Goal: Communication & Community: Answer question/provide support

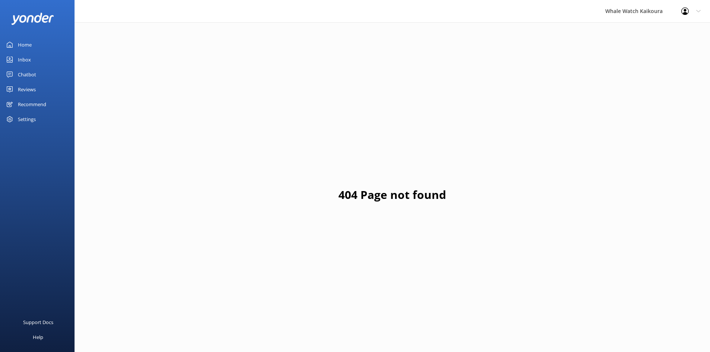
click at [41, 57] on link "Inbox" at bounding box center [37, 59] width 75 height 15
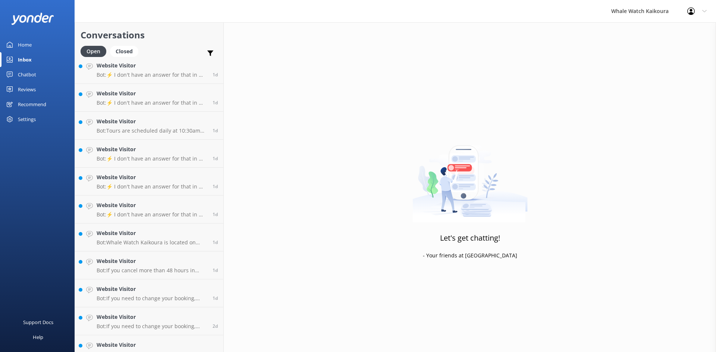
scroll to position [380, 0]
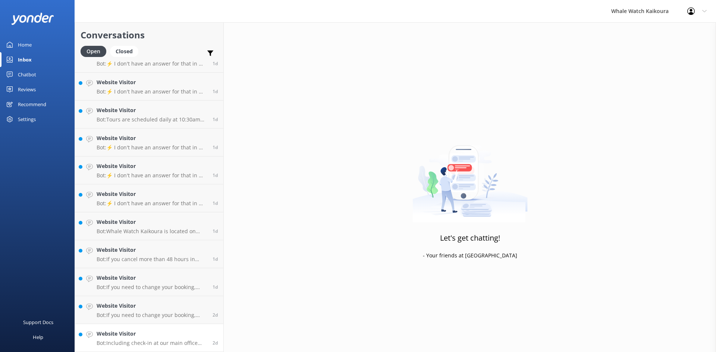
click at [178, 325] on link "Website Visitor Bot: Including check-in at our main office and bus transfers to…" at bounding box center [149, 338] width 148 height 28
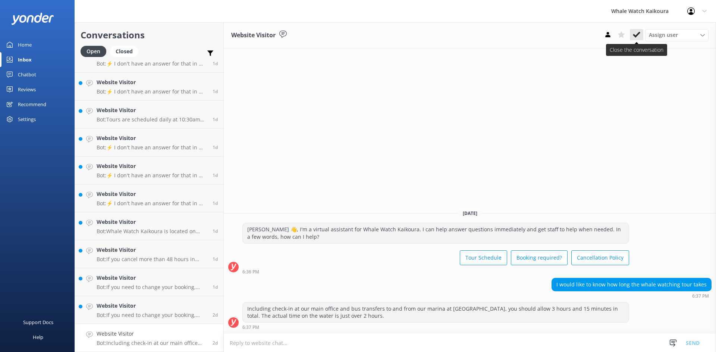
click at [634, 35] on use at bounding box center [636, 35] width 7 height 6
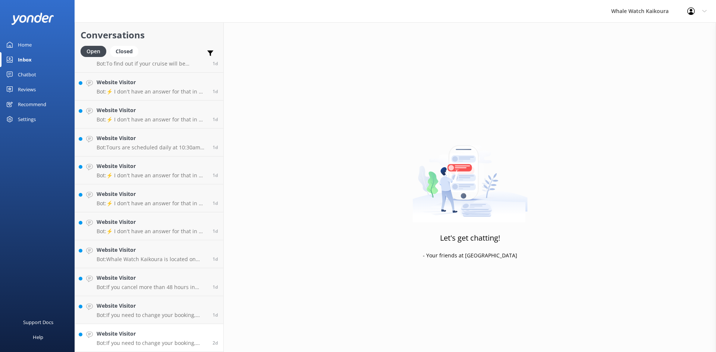
scroll to position [352, 0]
click at [154, 313] on p "Bot: If you need to change your booking, please contact us directly at [PHONE_N…" at bounding box center [152, 315] width 110 height 7
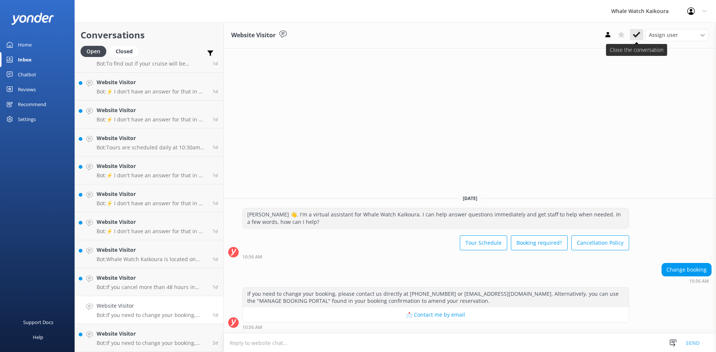
click at [634, 33] on icon at bounding box center [636, 34] width 7 height 7
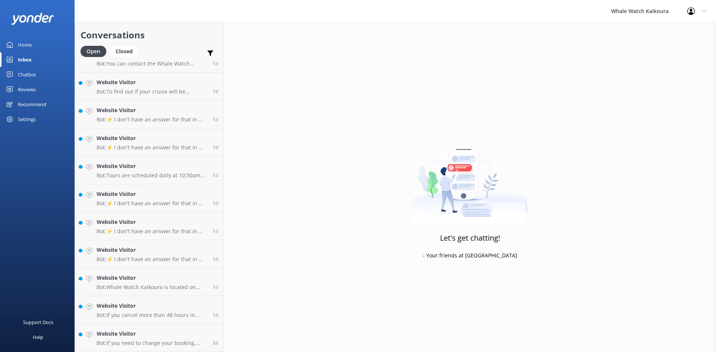
scroll to position [324, 0]
click at [172, 339] on div "Website Visitor Bot: If you need to change your booking, please contact us dire…" at bounding box center [152, 338] width 110 height 16
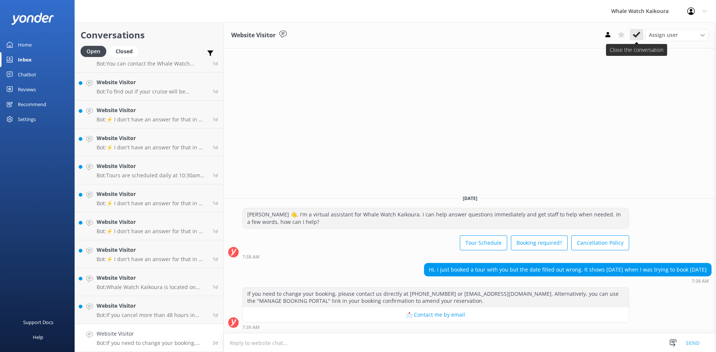
click at [635, 33] on icon at bounding box center [636, 34] width 7 height 7
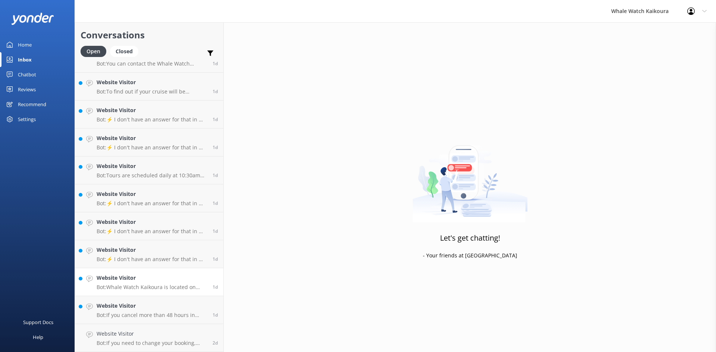
scroll to position [296, 0]
click at [157, 312] on p "Bot: Whale Watch Kaikoura is located on [GEOGRAPHIC_DATA], [STREET_ADDRESS]." at bounding box center [152, 315] width 110 height 7
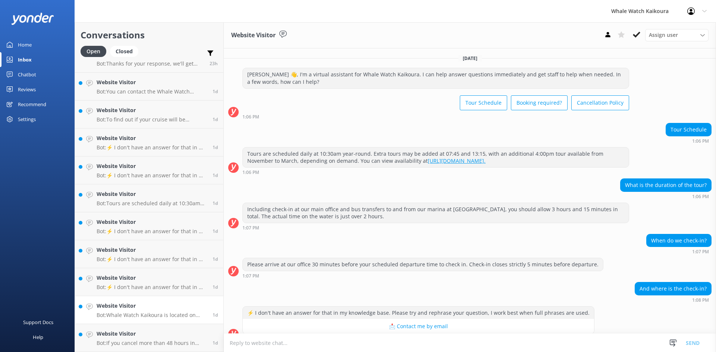
scroll to position [115, 0]
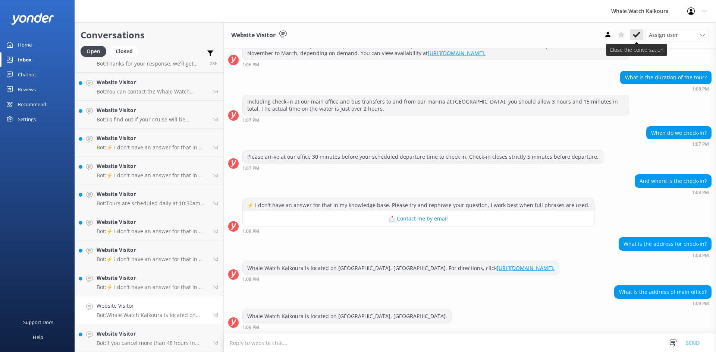
click at [634, 32] on icon at bounding box center [636, 34] width 7 height 7
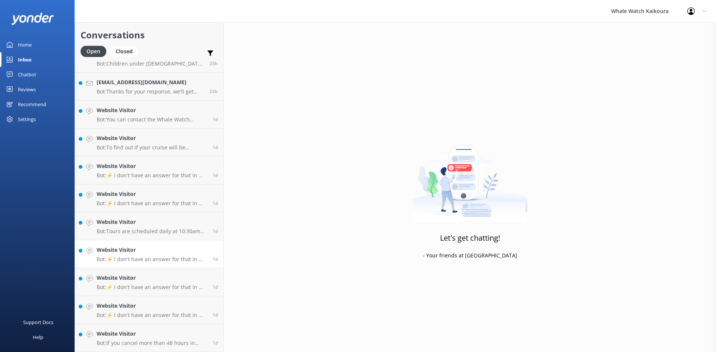
scroll to position [268, 0]
click at [139, 329] on link "Website Visitor Bot: If you cancel more than 48 hours in advance of your tour d…" at bounding box center [149, 338] width 148 height 28
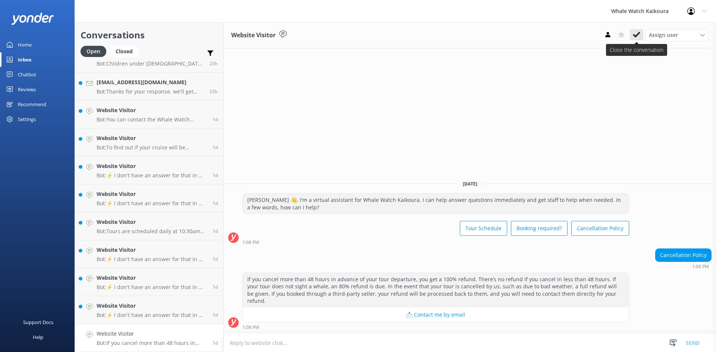
click at [641, 38] on button at bounding box center [636, 34] width 13 height 11
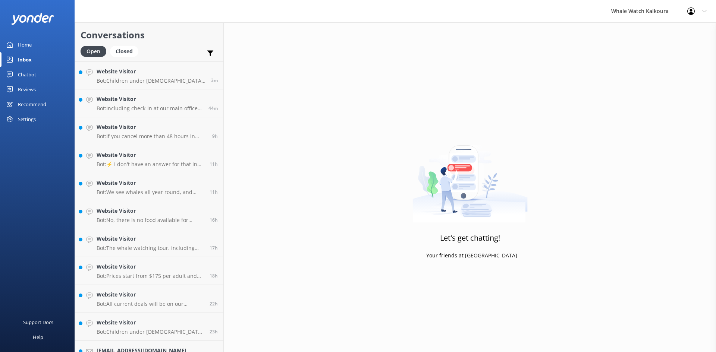
scroll to position [241, 0]
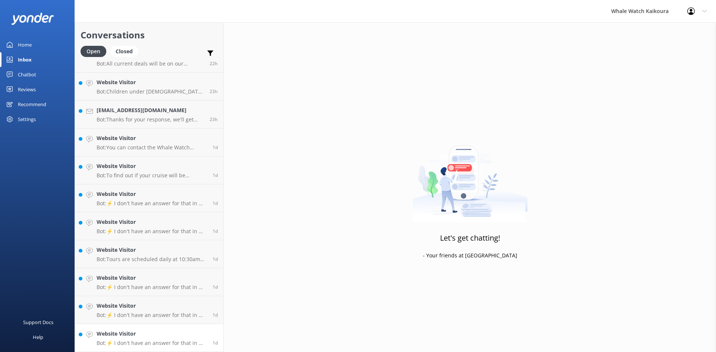
click at [177, 342] on p "Bot: ⚡ I don't have an answer for that in my knowledge base. Please try and rep…" at bounding box center [152, 343] width 110 height 7
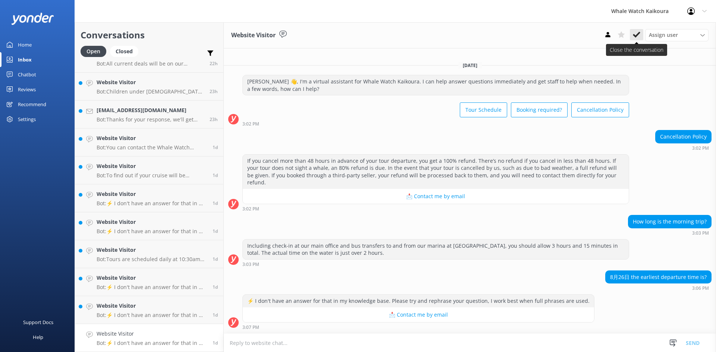
click at [633, 33] on icon at bounding box center [636, 34] width 7 height 7
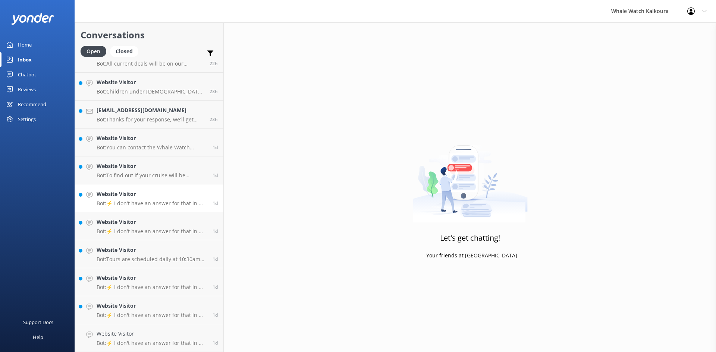
scroll to position [213, 0]
click at [145, 339] on div "Website Visitor Bot: ⚡ I don't have an answer for that in my knowledge base. Pl…" at bounding box center [152, 338] width 110 height 16
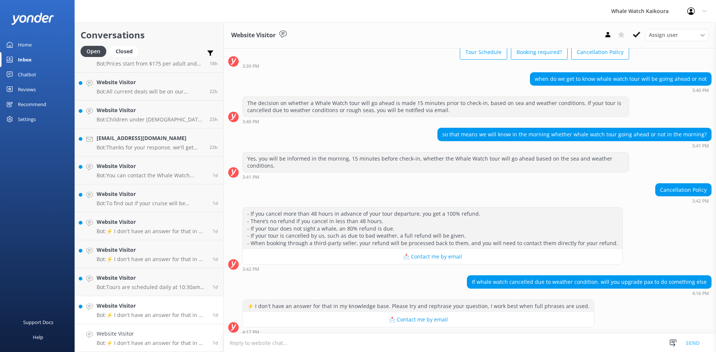
scroll to position [56, 0]
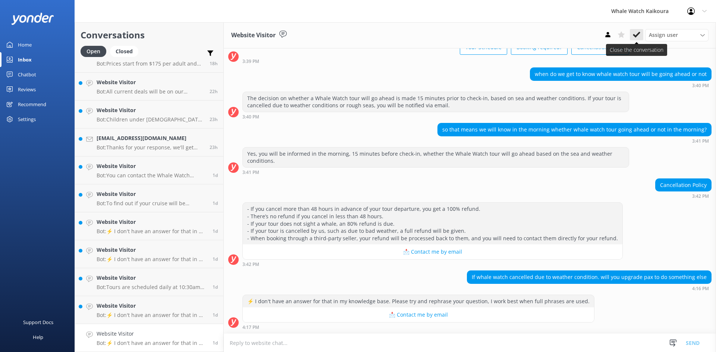
click at [637, 35] on use at bounding box center [636, 35] width 7 height 6
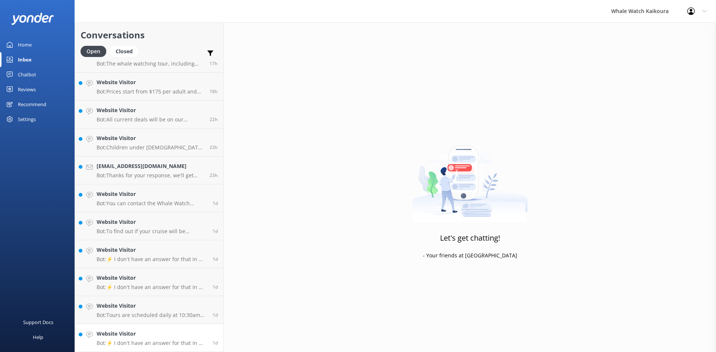
scroll to position [185, 0]
click at [162, 336] on h4 "Website Visitor" at bounding box center [152, 334] width 110 height 8
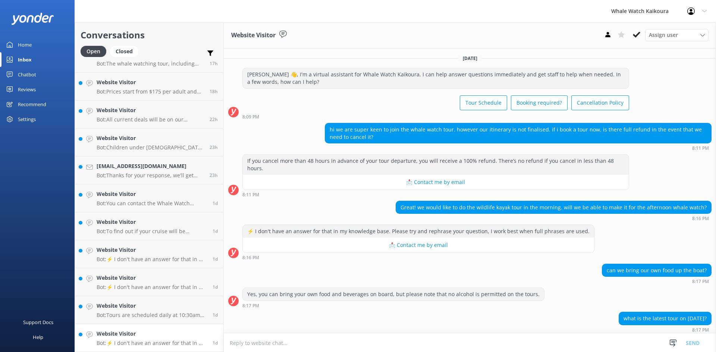
scroll to position [34, 0]
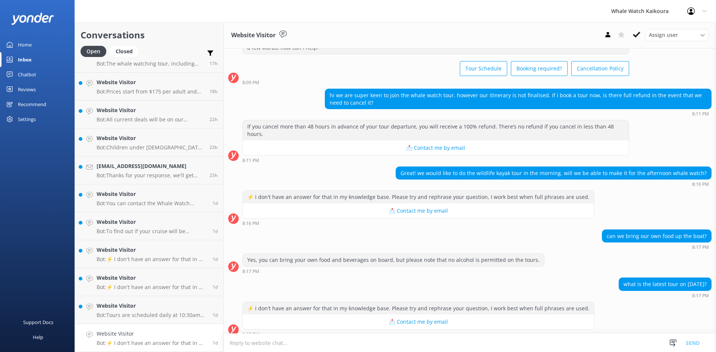
click at [167, 340] on p "Bot: ⚡ I don't have an answer for that in my knowledge base. Please try and rep…" at bounding box center [152, 343] width 110 height 7
click at [639, 33] on use at bounding box center [636, 35] width 7 height 6
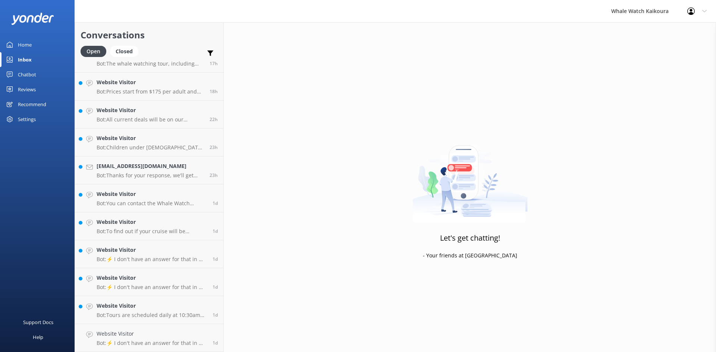
scroll to position [157, 0]
click at [176, 334] on h4 "Website Visitor" at bounding box center [152, 334] width 110 height 8
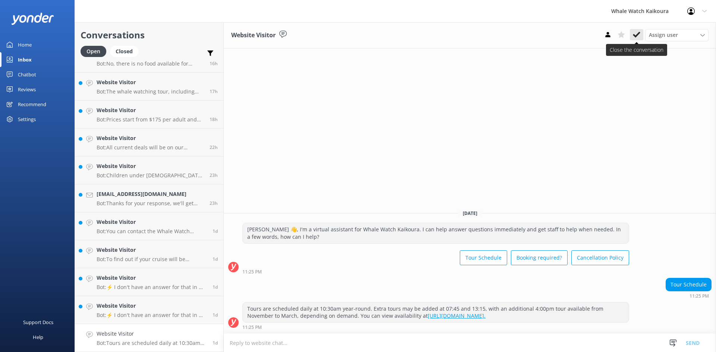
click at [639, 36] on icon at bounding box center [636, 34] width 7 height 7
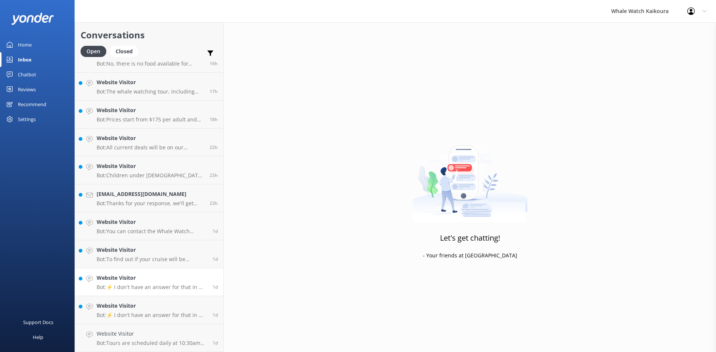
scroll to position [129, 0]
click at [153, 336] on h4 "Website Visitor" at bounding box center [152, 334] width 110 height 8
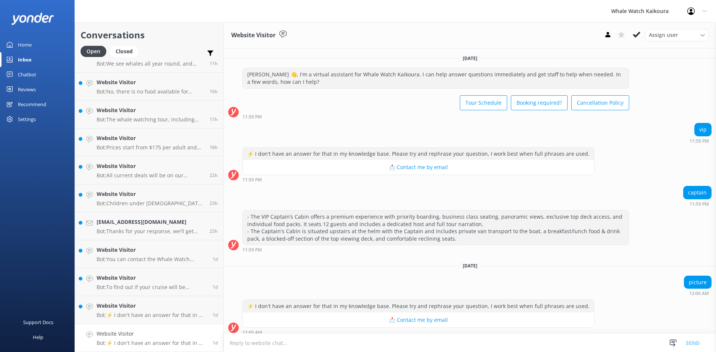
scroll to position [5, 0]
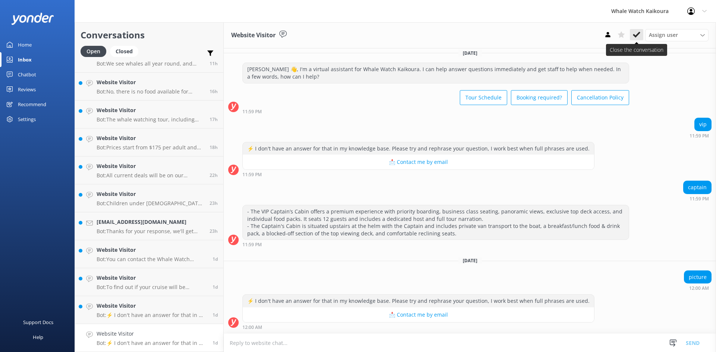
click at [633, 35] on icon at bounding box center [636, 34] width 7 height 7
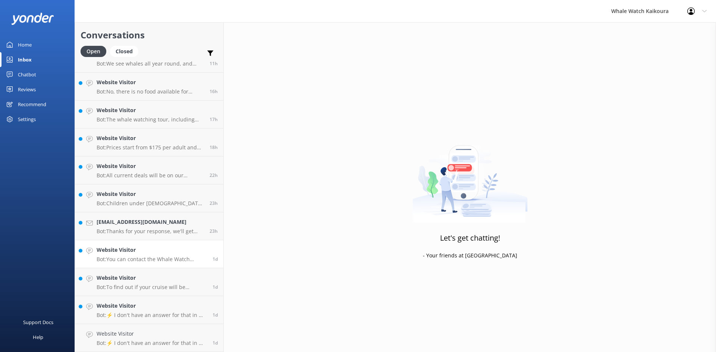
scroll to position [101, 0]
click at [142, 335] on h4 "Website Visitor" at bounding box center [152, 334] width 110 height 8
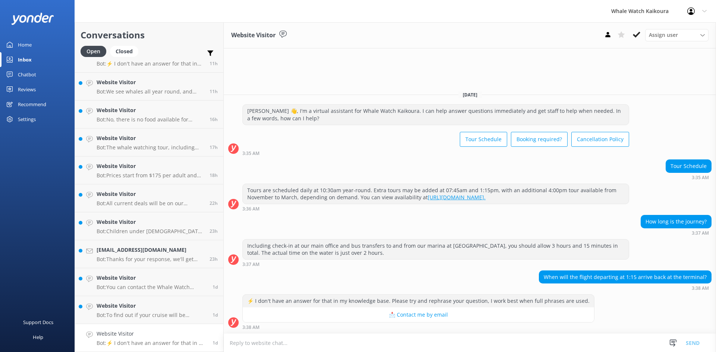
click at [498, 338] on textarea at bounding box center [470, 343] width 492 height 18
click at [280, 347] on textarea "Kia Ora," at bounding box center [470, 343] width 492 height 19
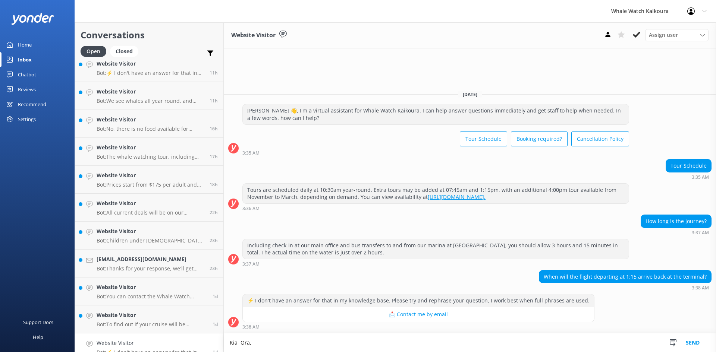
scroll to position [101, 0]
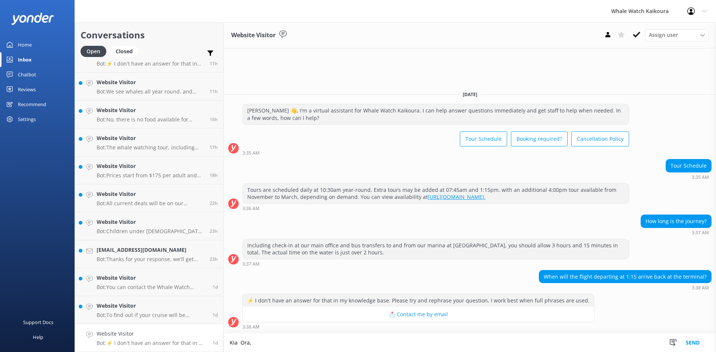
click at [273, 345] on textarea "Kia Ora," at bounding box center [470, 343] width 492 height 19
click at [257, 347] on textarea "Kia Ora," at bounding box center [470, 343] width 492 height 19
click at [267, 346] on textarea "Kia Ora," at bounding box center [470, 343] width 492 height 19
drag, startPoint x: 716, startPoint y: 283, endPoint x: 716, endPoint y: 270, distance: 12.3
click at [716, 270] on div "When will the flight departing at 1:15 arrive back at the terminal? 3:38 AM" at bounding box center [470, 280] width 492 height 21
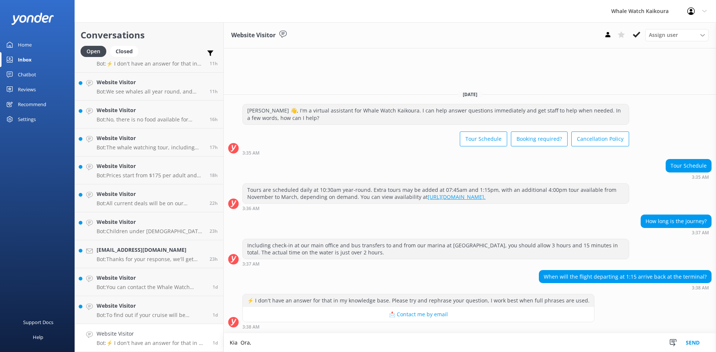
click at [311, 345] on textarea "Kia Ora," at bounding box center [470, 343] width 492 height 19
click at [322, 342] on textarea "[PERSON_NAME], this tour will arrive back" at bounding box center [470, 343] width 492 height 19
type textarea "[PERSON_NAME], this tour will arrive back at 4pm, Nga Mihi Nui Keira."
click at [697, 343] on button "Send" at bounding box center [693, 343] width 28 height 19
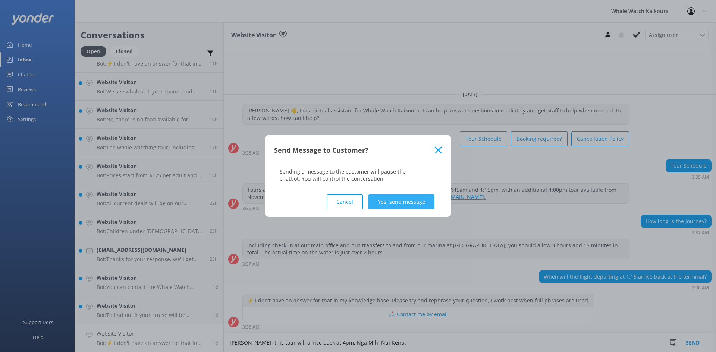
click at [417, 207] on button "Yes, send message" at bounding box center [401, 202] width 66 height 15
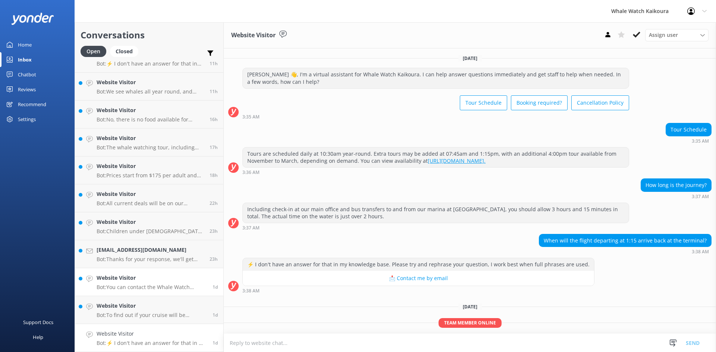
scroll to position [26, 0]
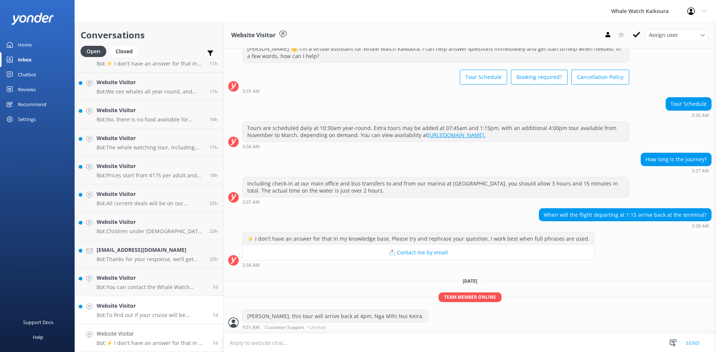
click at [154, 314] on p "Bot: To find out if your cruise will be cancelled, please check the Cruise Stat…" at bounding box center [152, 315] width 110 height 7
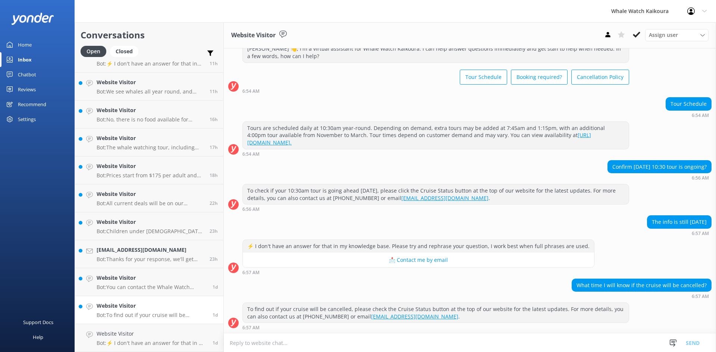
scroll to position [26, 0]
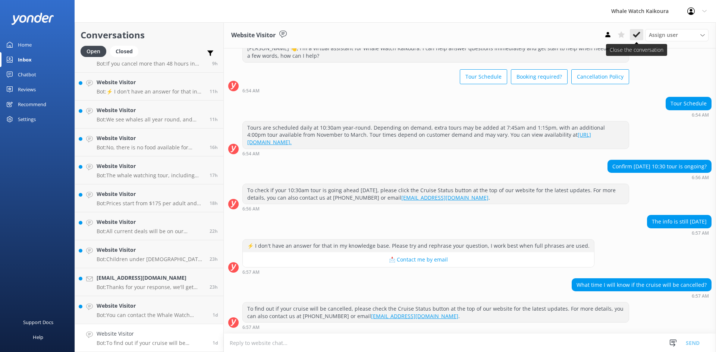
click at [635, 35] on icon at bounding box center [636, 34] width 7 height 7
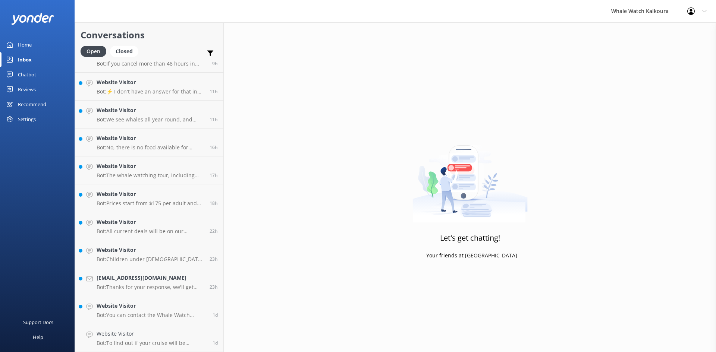
scroll to position [73, 0]
click at [146, 342] on p "Bot: You can contact the Whale Watch Kaikoura team at [PHONE_NUMBER] or [PHONE_…" at bounding box center [152, 343] width 110 height 7
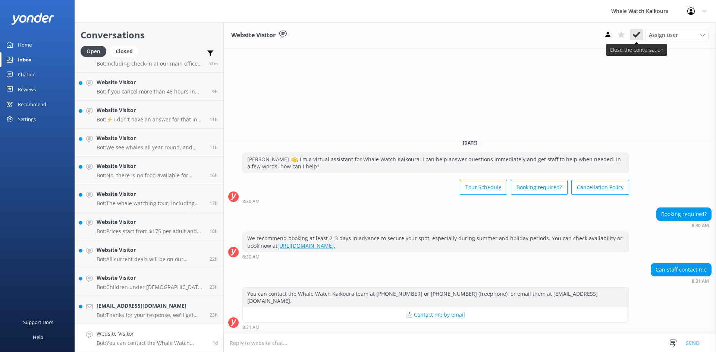
click at [640, 36] on icon at bounding box center [636, 34] width 7 height 7
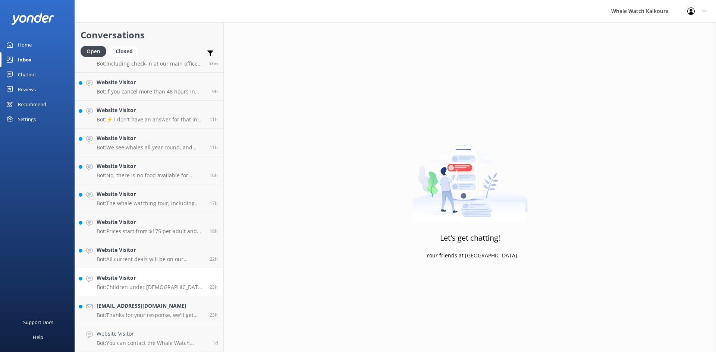
scroll to position [45, 0]
click at [138, 339] on div "[EMAIL_ADDRESS][DOMAIN_NAME] Bot: Thanks for your response, we'll get back to y…" at bounding box center [150, 338] width 107 height 16
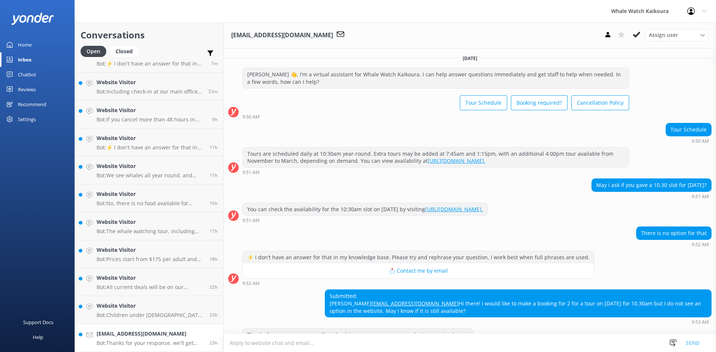
scroll to position [26, 0]
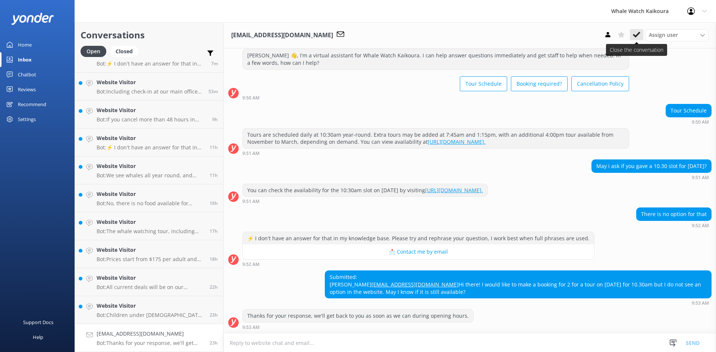
click at [636, 35] on icon at bounding box center [636, 34] width 7 height 7
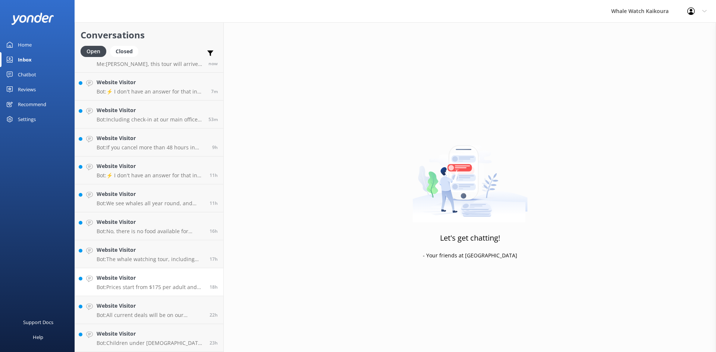
scroll to position [17, 0]
click at [129, 334] on h4 "Website Visitor" at bounding box center [150, 334] width 107 height 8
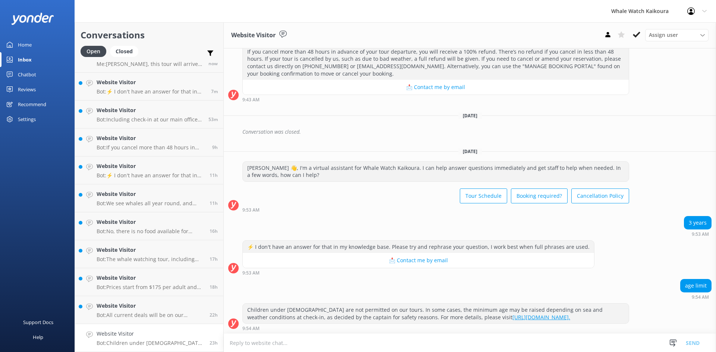
scroll to position [103, 0]
click at [634, 37] on icon at bounding box center [636, 34] width 7 height 7
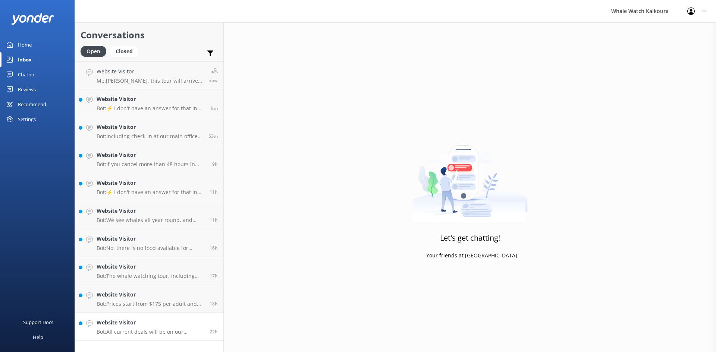
click at [141, 328] on div "Website Visitor Bot: All current deals will be on our website! To learn more ab…" at bounding box center [150, 327] width 107 height 16
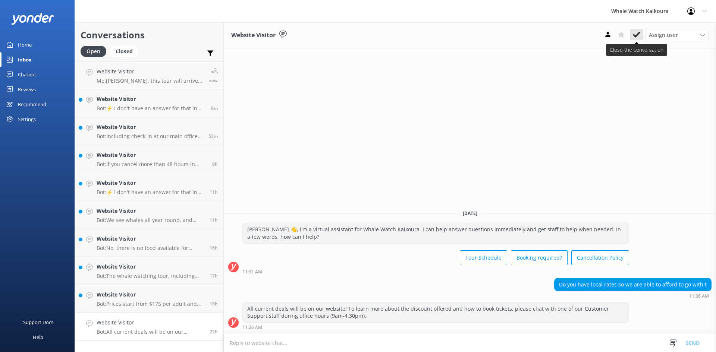
click at [633, 38] on icon at bounding box center [636, 34] width 7 height 7
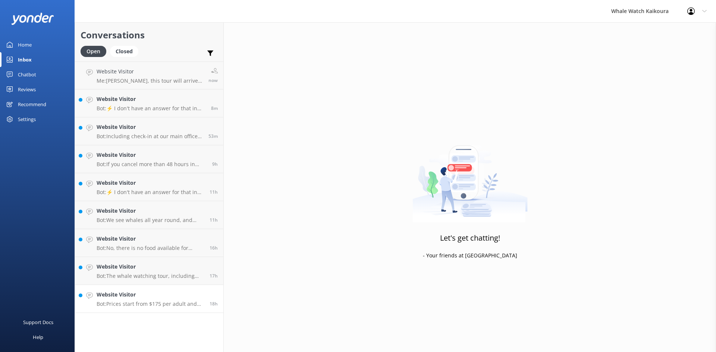
click at [119, 305] on p "Bot: Prices start from $175 per adult and $60 per child in the Ocean Cabin, wit…" at bounding box center [150, 304] width 107 height 7
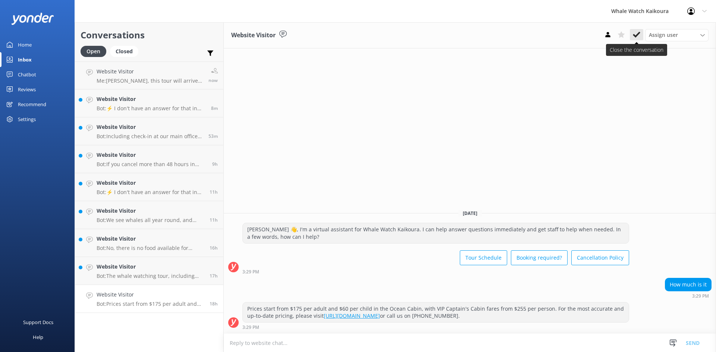
click at [643, 33] on button at bounding box center [636, 34] width 13 height 11
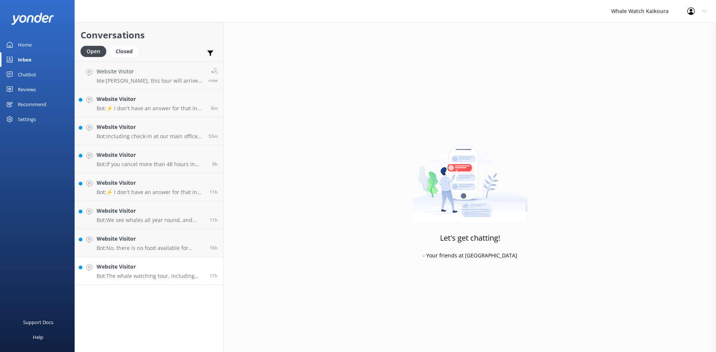
click at [183, 271] on h4 "Website Visitor" at bounding box center [150, 267] width 107 height 8
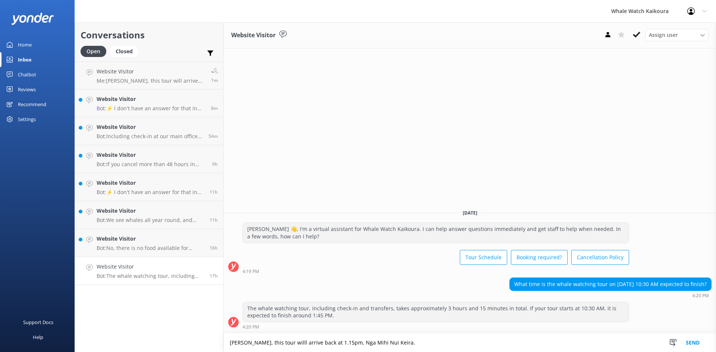
click at [283, 343] on textarea "[PERSON_NAME], this tour willl arrive back at 1.15pm, Nga Mihi Nui Keira." at bounding box center [470, 343] width 492 height 19
type textarea "[PERSON_NAME], this tour will arrive back at 1.15pm, Nga Mihi Nui Keira."
click at [687, 338] on button "Send" at bounding box center [693, 343] width 28 height 19
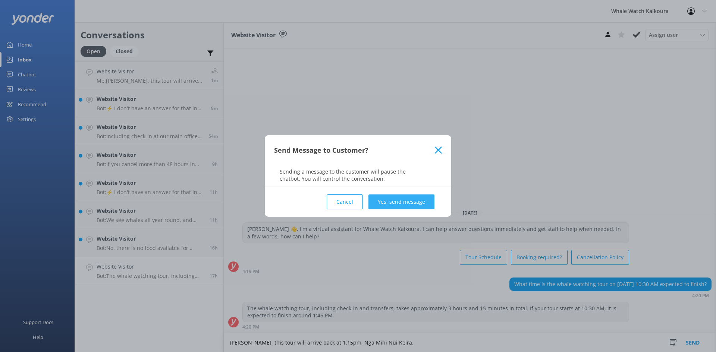
click at [411, 203] on button "Yes, send message" at bounding box center [401, 202] width 66 height 15
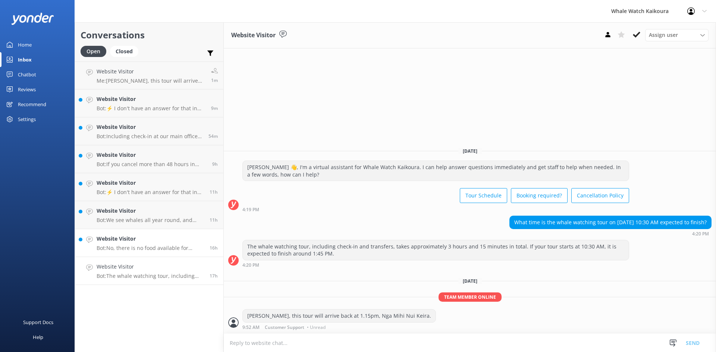
click at [148, 238] on h4 "Website Visitor" at bounding box center [150, 239] width 107 height 8
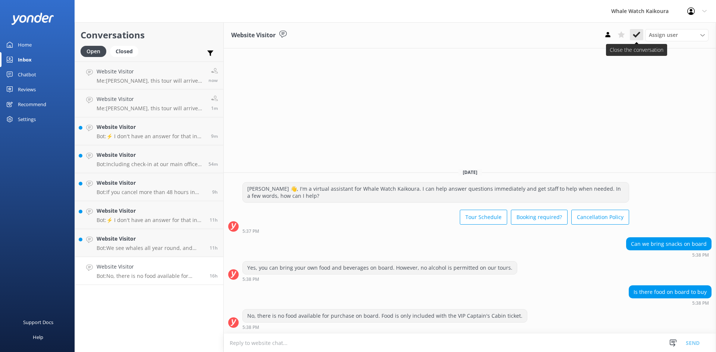
click at [632, 31] on button at bounding box center [636, 34] width 13 height 11
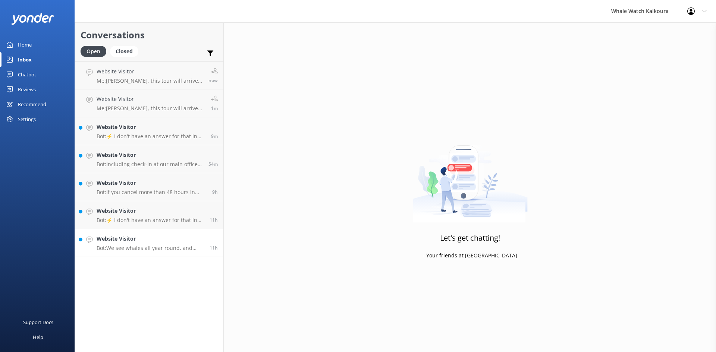
click at [165, 235] on h4 "Website Visitor" at bounding box center [150, 239] width 107 height 8
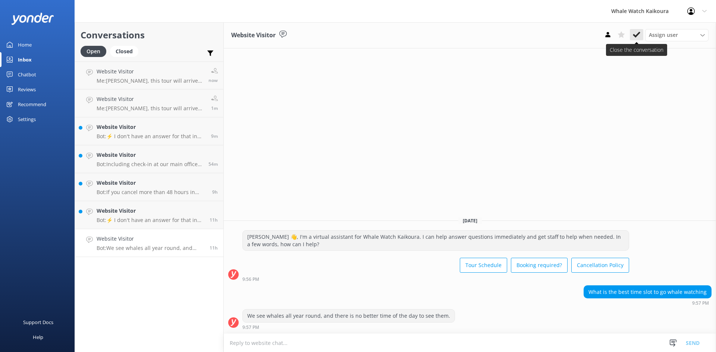
click at [640, 33] on use at bounding box center [636, 35] width 7 height 6
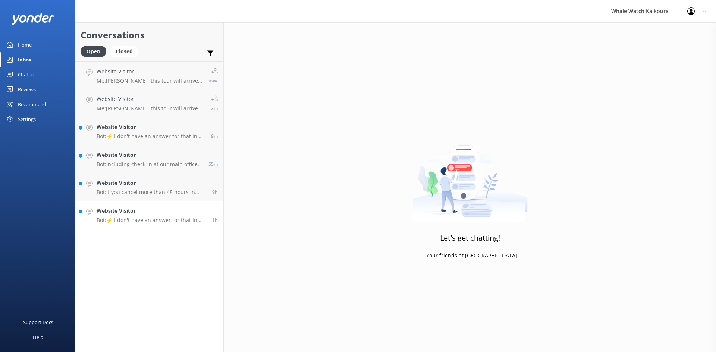
click at [164, 214] on h4 "Website Visitor" at bounding box center [150, 211] width 107 height 8
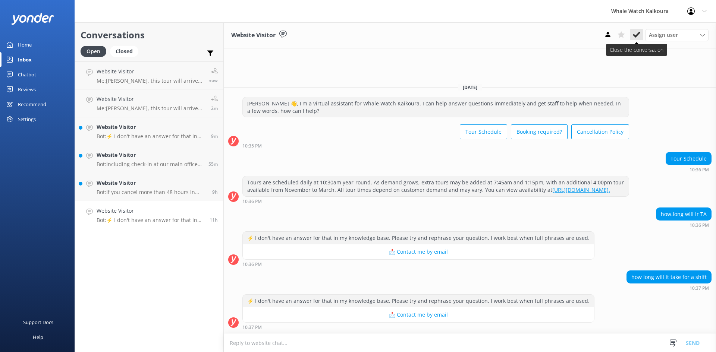
click at [636, 36] on use at bounding box center [636, 35] width 7 height 6
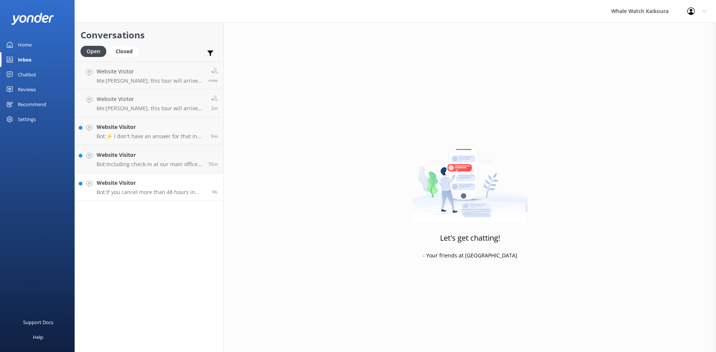
click at [188, 182] on h4 "Website Visitor" at bounding box center [152, 183] width 110 height 8
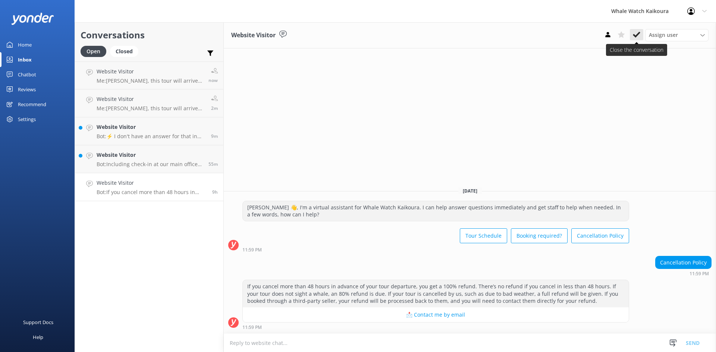
click at [635, 38] on icon at bounding box center [636, 34] width 7 height 7
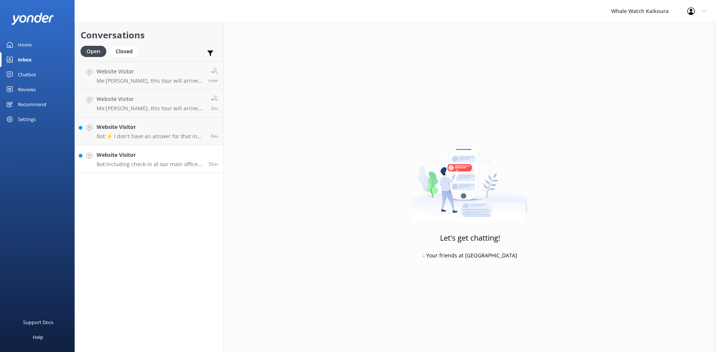
click at [157, 153] on h4 "Website Visitor" at bounding box center [150, 155] width 106 height 8
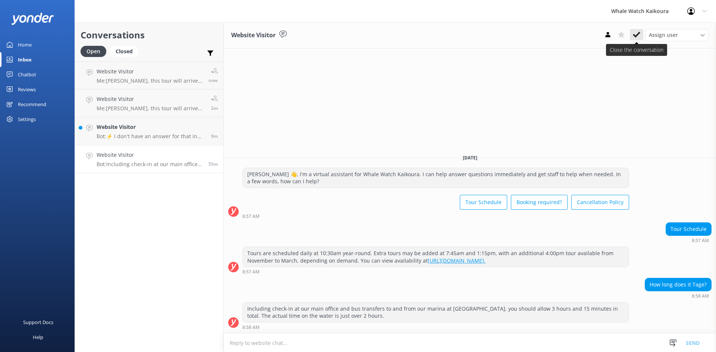
click at [631, 32] on button at bounding box center [636, 34] width 13 height 11
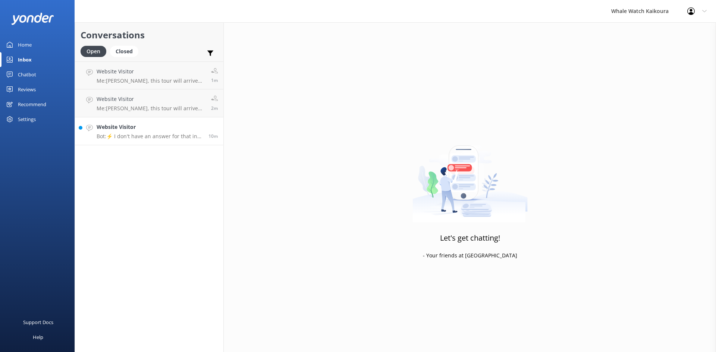
click at [126, 132] on div "Website Visitor Bot: ⚡ I don't have an answer for that in my knowledge base. Pl…" at bounding box center [150, 131] width 106 height 16
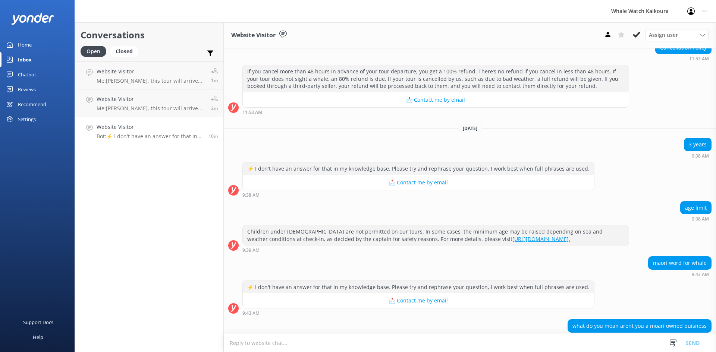
scroll to position [209, 0]
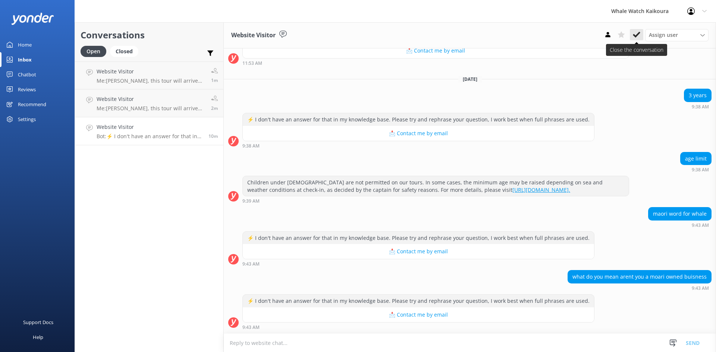
click at [640, 36] on button at bounding box center [636, 34] width 13 height 11
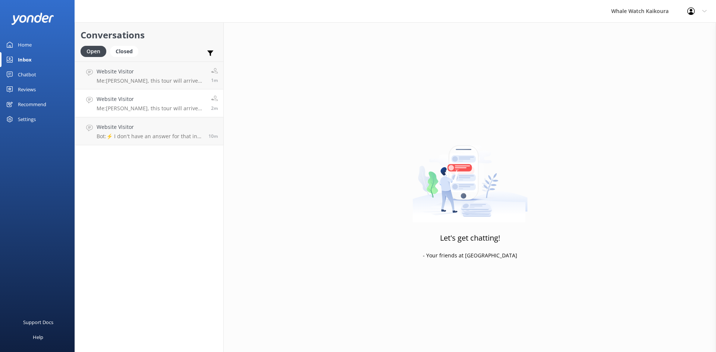
click at [161, 100] on h4 "Website Visitor" at bounding box center [151, 99] width 109 height 8
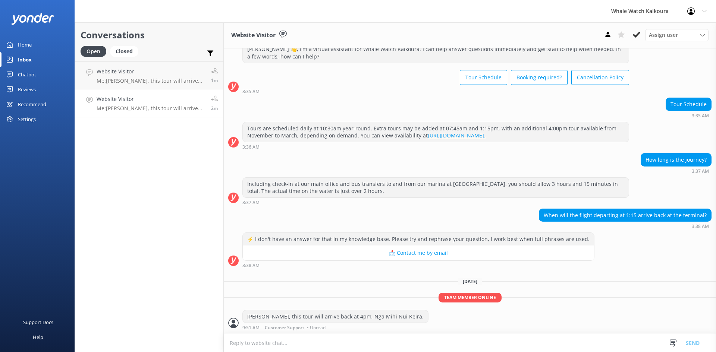
scroll to position [26, 0]
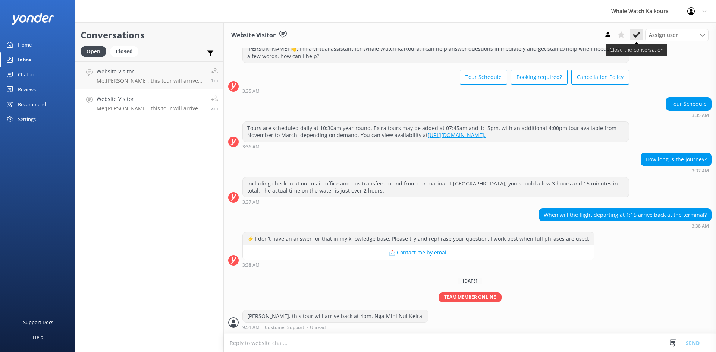
click at [640, 37] on button at bounding box center [636, 34] width 13 height 11
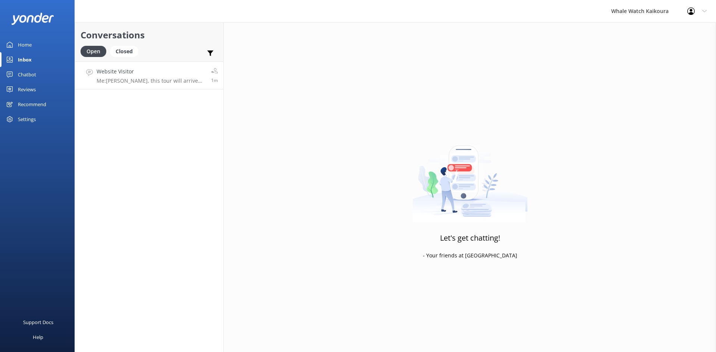
click at [173, 79] on p "Me: [PERSON_NAME], this tour will arrive back at 1.15pm, Nga Mihi Nui Keira." at bounding box center [151, 81] width 109 height 7
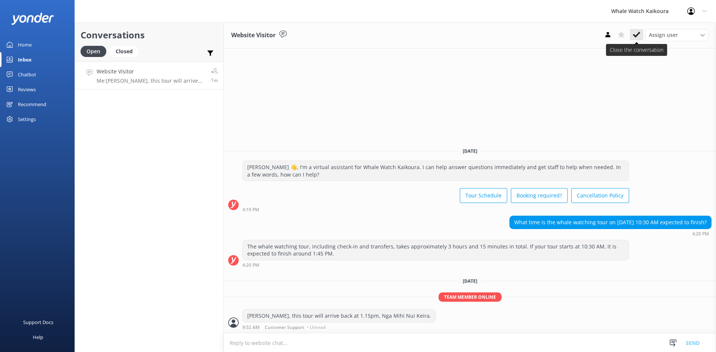
click at [633, 38] on button at bounding box center [636, 34] width 13 height 11
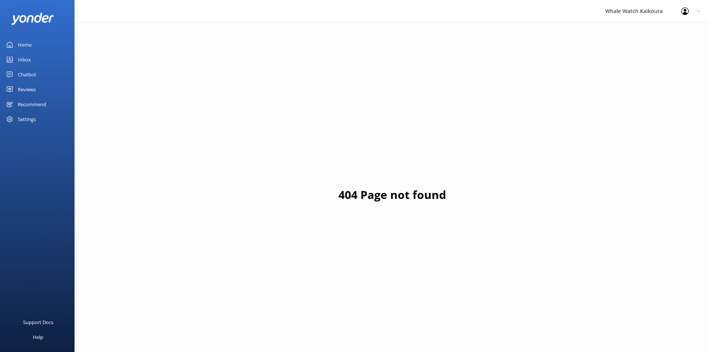
click at [36, 61] on link "Inbox" at bounding box center [37, 59] width 75 height 15
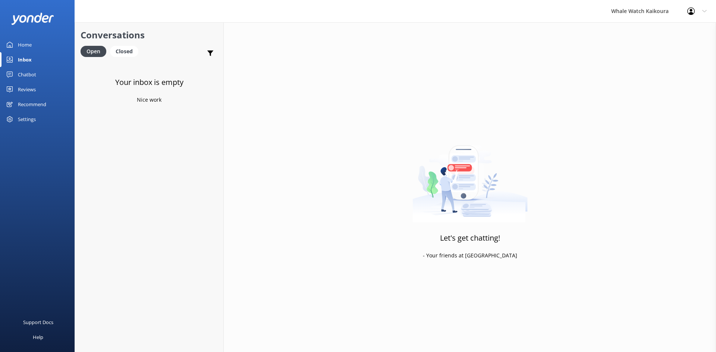
click at [130, 58] on div "Open Closed" at bounding box center [112, 55] width 62 height 18
